Goal: Task Accomplishment & Management: Use online tool/utility

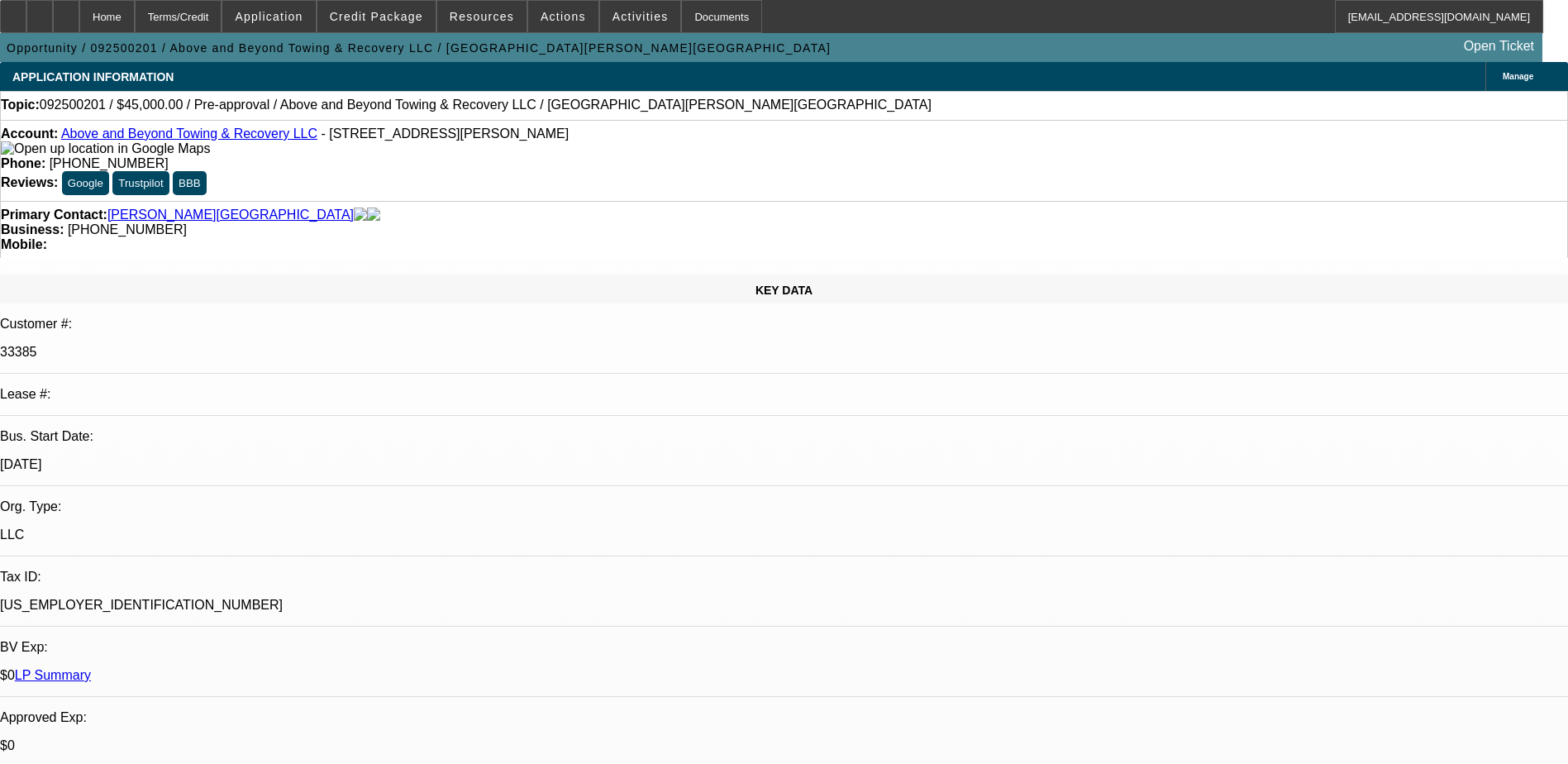
select select "0"
select select "2"
select select "0.1"
select select "4"
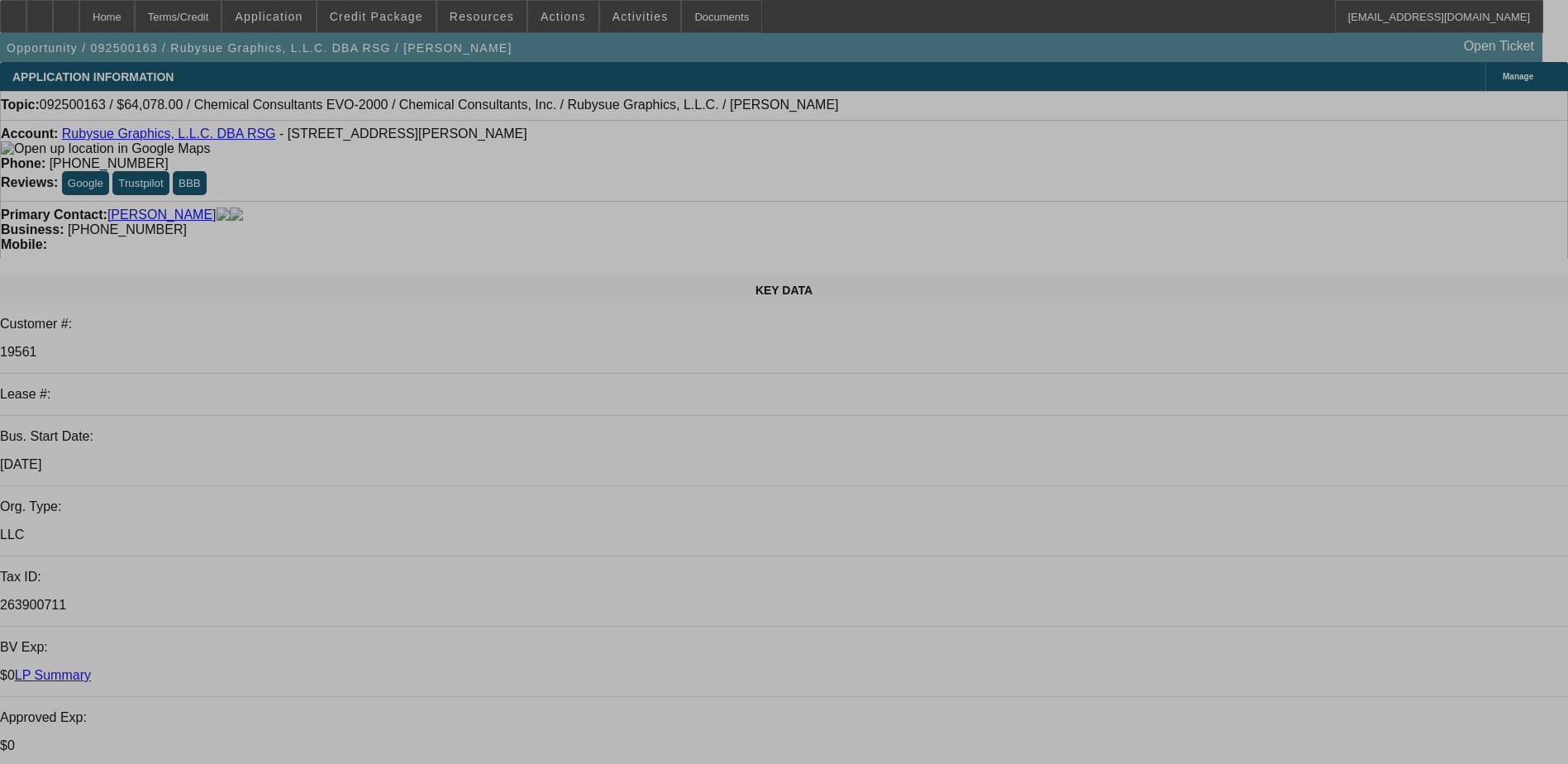
select select "0"
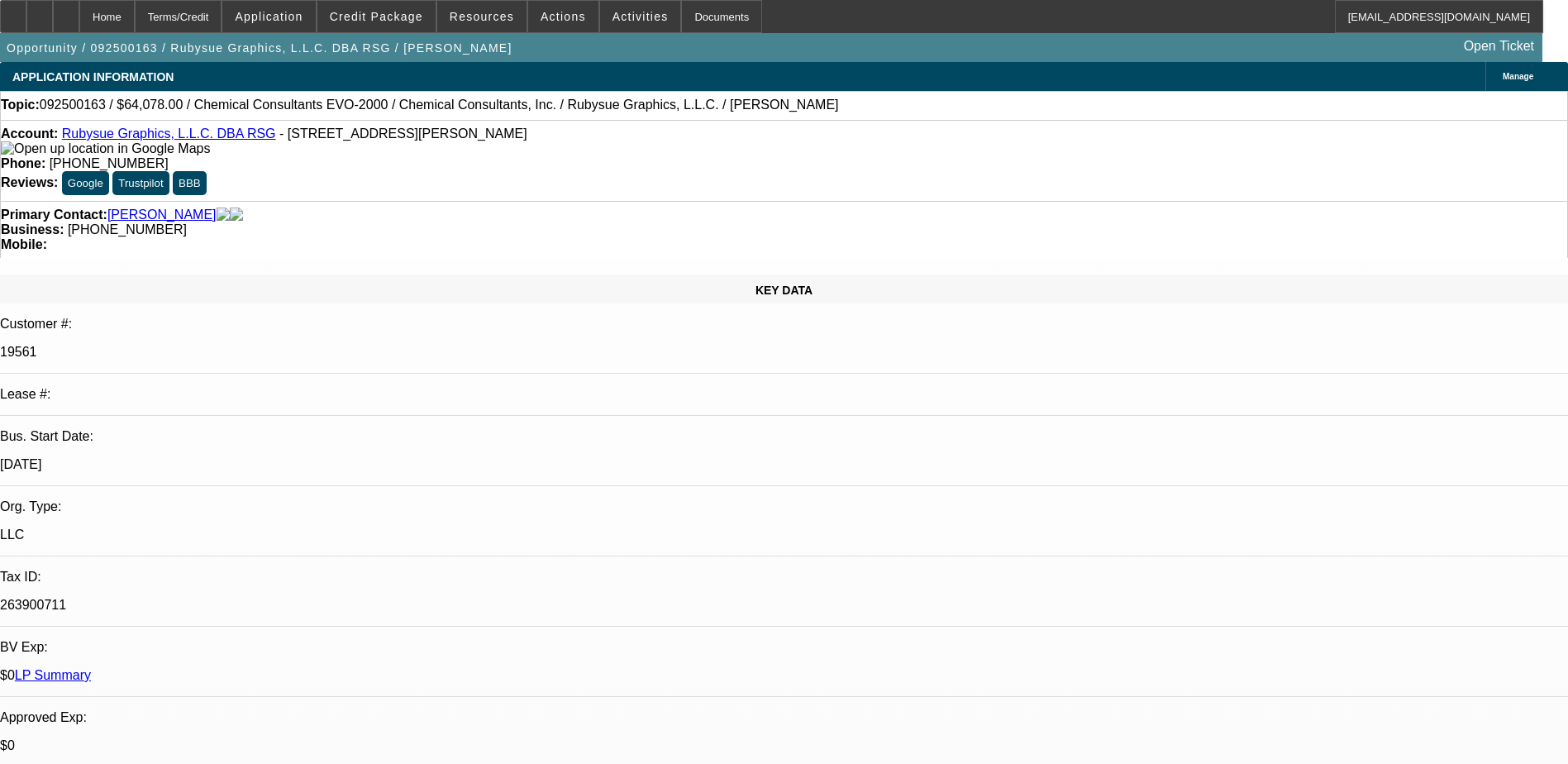
select select "0"
select select "2"
